Goal: Navigation & Orientation: Find specific page/section

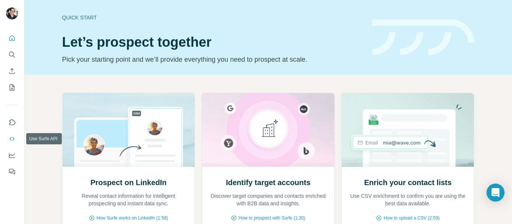
click at [12, 134] on button "Use Surfe API" at bounding box center [12, 138] width 12 height 13
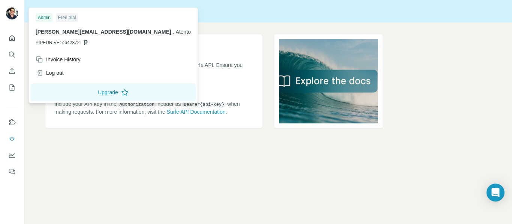
click at [10, 7] on img at bounding box center [12, 13] width 12 height 12
click at [12, 14] on img at bounding box center [12, 13] width 12 height 12
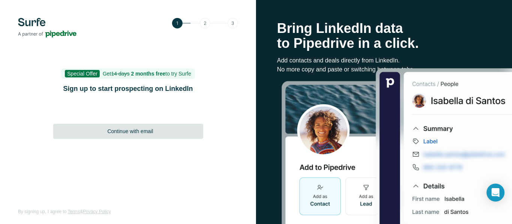
click at [127, 126] on div "Continue with email" at bounding box center [128, 131] width 150 height 15
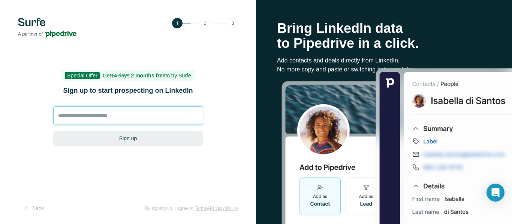
click at [100, 115] on input at bounding box center [128, 115] width 150 height 19
type input "**********"
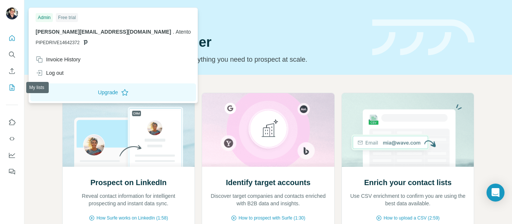
click at [11, 85] on icon "My lists" at bounding box center [12, 88] width 5 height 6
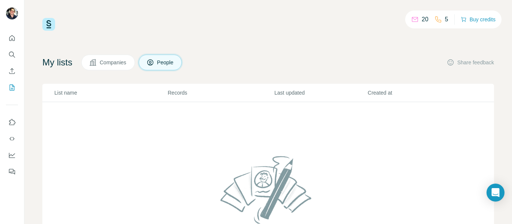
click at [115, 65] on span "Companies" at bounding box center [113, 62] width 27 height 7
